Goal: Task Accomplishment & Management: Manage account settings

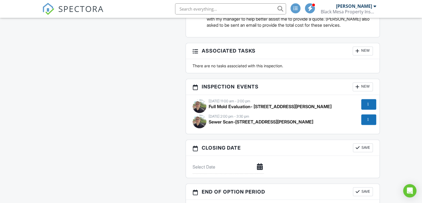
scroll to position [906, 0]
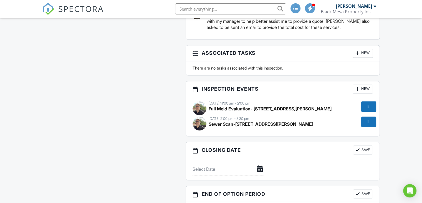
click at [284, 105] on div "[DATE] 11:00 am - 2:00 pm" at bounding box center [283, 103] width 180 height 4
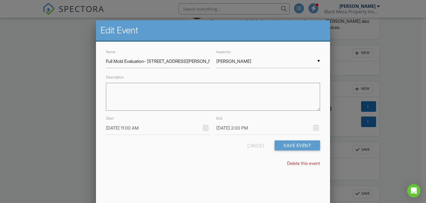
click at [353, 157] on div at bounding box center [213, 98] width 426 height 253
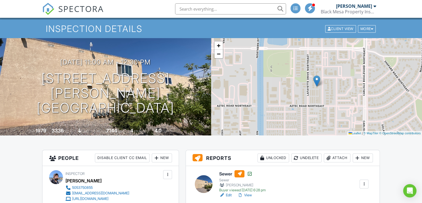
scroll to position [0, 0]
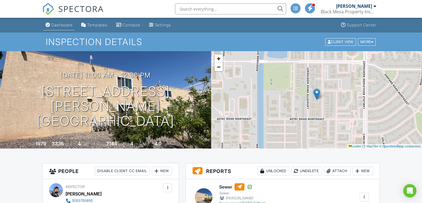
click at [60, 25] on div "Dashboard" at bounding box center [61, 24] width 21 height 5
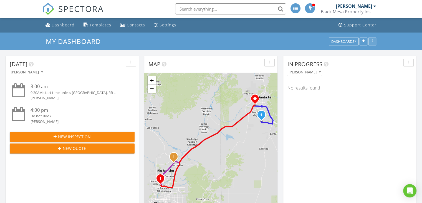
click at [370, 41] on div "button" at bounding box center [372, 41] width 5 height 4
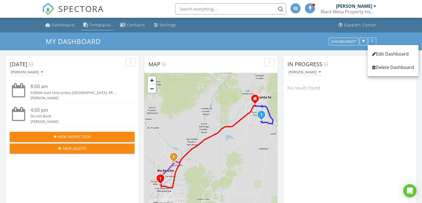
click at [94, 27] on div "Templates" at bounding box center [101, 24] width 22 height 5
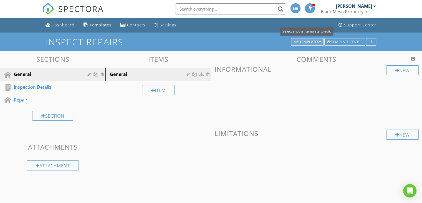
click at [317, 42] on div "My Templates" at bounding box center [307, 42] width 27 height 4
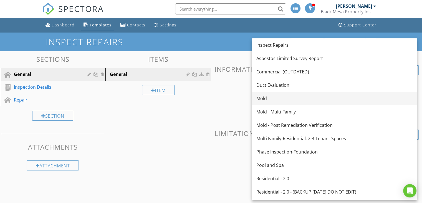
click at [264, 100] on div "Mold" at bounding box center [334, 98] width 156 height 7
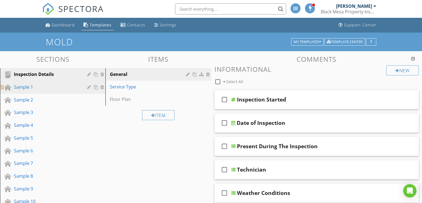
click at [66, 92] on link "Sample 1" at bounding box center [54, 87] width 104 height 13
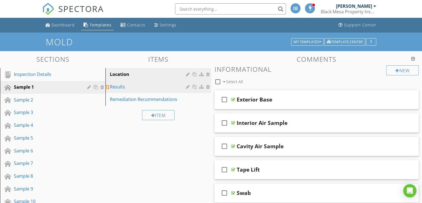
click at [144, 87] on div "Results" at bounding box center [148, 86] width 77 height 7
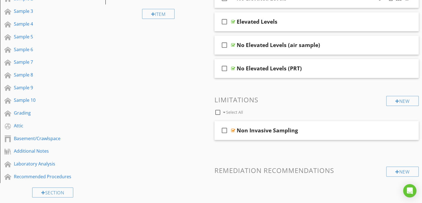
scroll to position [128, 0]
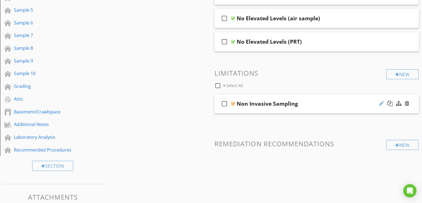
click at [380, 102] on div at bounding box center [381, 103] width 5 height 6
click at [290, 105] on input "Non Invasive Sampling" at bounding box center [309, 103] width 145 height 9
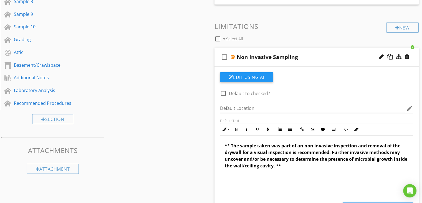
scroll to position [176, 0]
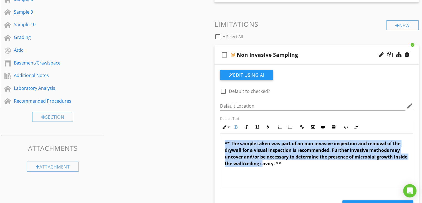
drag, startPoint x: 223, startPoint y: 140, endPoint x: 276, endPoint y: 171, distance: 61.0
click at [276, 171] on div "** The sample taken was part of an non invasive inspection and removal of the d…" at bounding box center [316, 160] width 193 height 55
click at [286, 154] on strong "** The sample taken was part of an non invasive inspection and removal of the d…" at bounding box center [316, 153] width 183 height 26
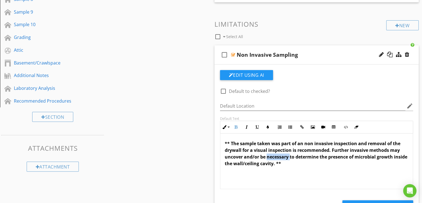
click at [286, 154] on strong "** The sample taken was part of an non invasive inspection and removal of the d…" at bounding box center [316, 153] width 183 height 26
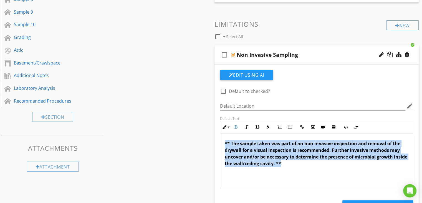
click at [286, 154] on strong "** The sample taken was part of an non invasive inspection and removal of the d…" at bounding box center [316, 153] width 183 height 26
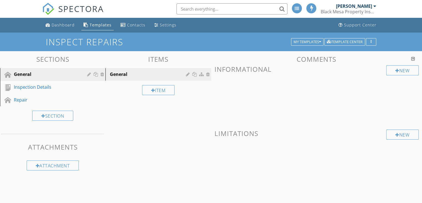
scroll to position [32, 0]
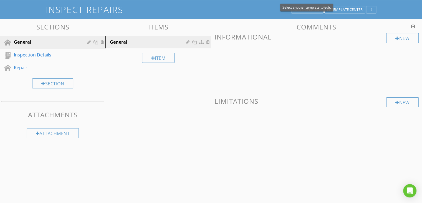
click at [307, 10] on div "Select another template to edit." at bounding box center [306, 8] width 53 height 8
click at [307, 10] on div "Template Settings Template Tools Add Templates Export to spreadsheet Copy templ…" at bounding box center [211, 101] width 422 height 203
click at [307, 10] on div "My Templates" at bounding box center [307, 10] width 27 height 4
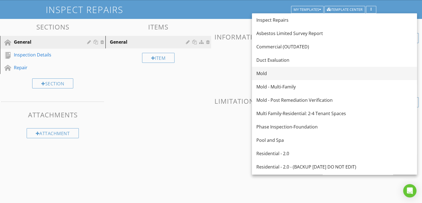
click at [277, 75] on div "Mold" at bounding box center [334, 73] width 156 height 7
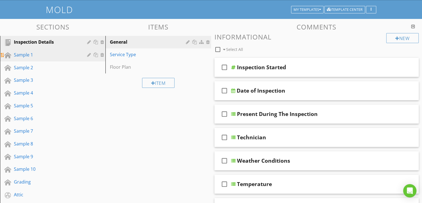
click at [47, 54] on div "Sample 1" at bounding box center [46, 54] width 65 height 7
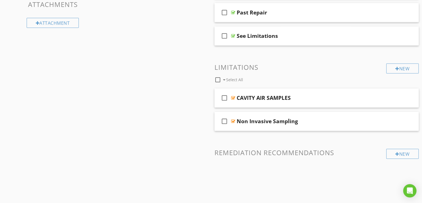
scroll to position [320, 0]
click at [303, 118] on div "Non Invasive Sampling" at bounding box center [309, 121] width 145 height 7
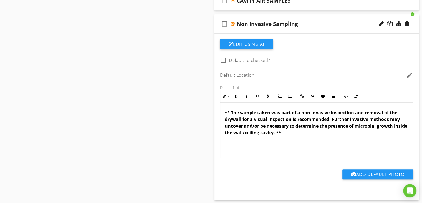
scroll to position [423, 0]
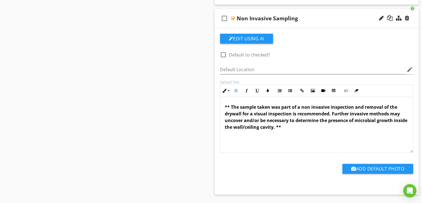
click at [239, 105] on strong "** The sample taken was part of a non invasive inspection and removal of the dr…" at bounding box center [316, 117] width 183 height 26
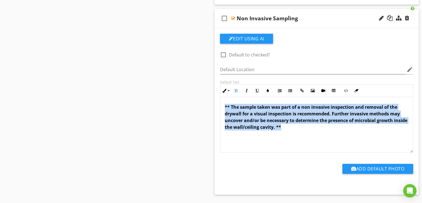
click at [239, 105] on strong "** The sample taken was part of a non invasive inspection and removal of the dr…" at bounding box center [316, 117] width 183 height 26
copy strong "** The sample taken was part of a non invasive inspection and removal of the dr…"
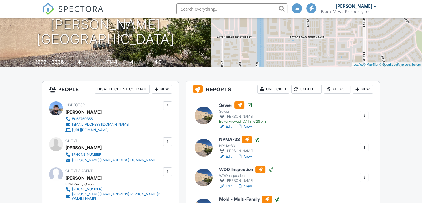
click at [337, 87] on div "Attach" at bounding box center [337, 89] width 27 height 9
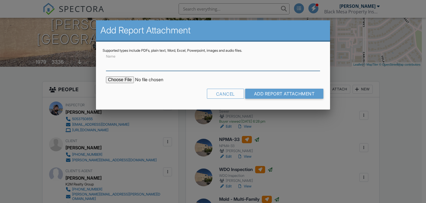
click at [109, 68] on input "Name" at bounding box center [213, 64] width 214 height 14
type input "[PERSON_NAME] Lab Report-mold"
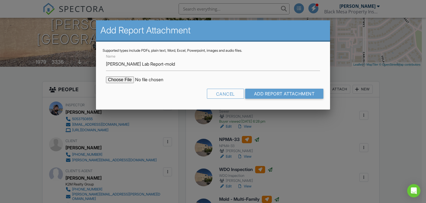
click at [124, 78] on input "file" at bounding box center [153, 79] width 94 height 7
type input "C:\fakepath\report_25040925_1.pdf"
click at [264, 92] on input "Add Report Attachment" at bounding box center [284, 93] width 79 height 10
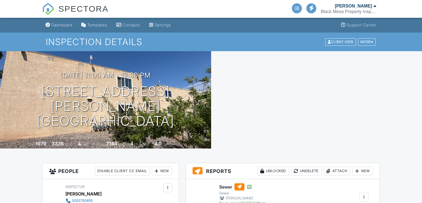
click at [336, 166] on div "Attach" at bounding box center [337, 170] width 27 height 9
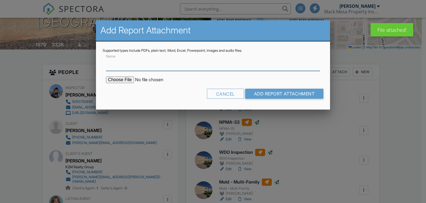
click at [119, 67] on input "Name" at bounding box center [213, 64] width 214 height 14
type input "Chain of custody-MOLD"
click at [127, 79] on input "file" at bounding box center [153, 79] width 94 height 7
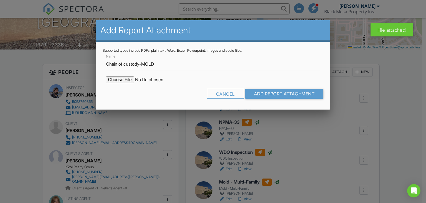
type input "C:\fakepath\chain_25040925.pdf"
click at [270, 92] on input "Add Report Attachment" at bounding box center [284, 93] width 79 height 10
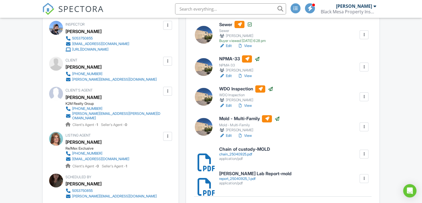
scroll to position [162, 0]
